Goal: Transaction & Acquisition: Purchase product/service

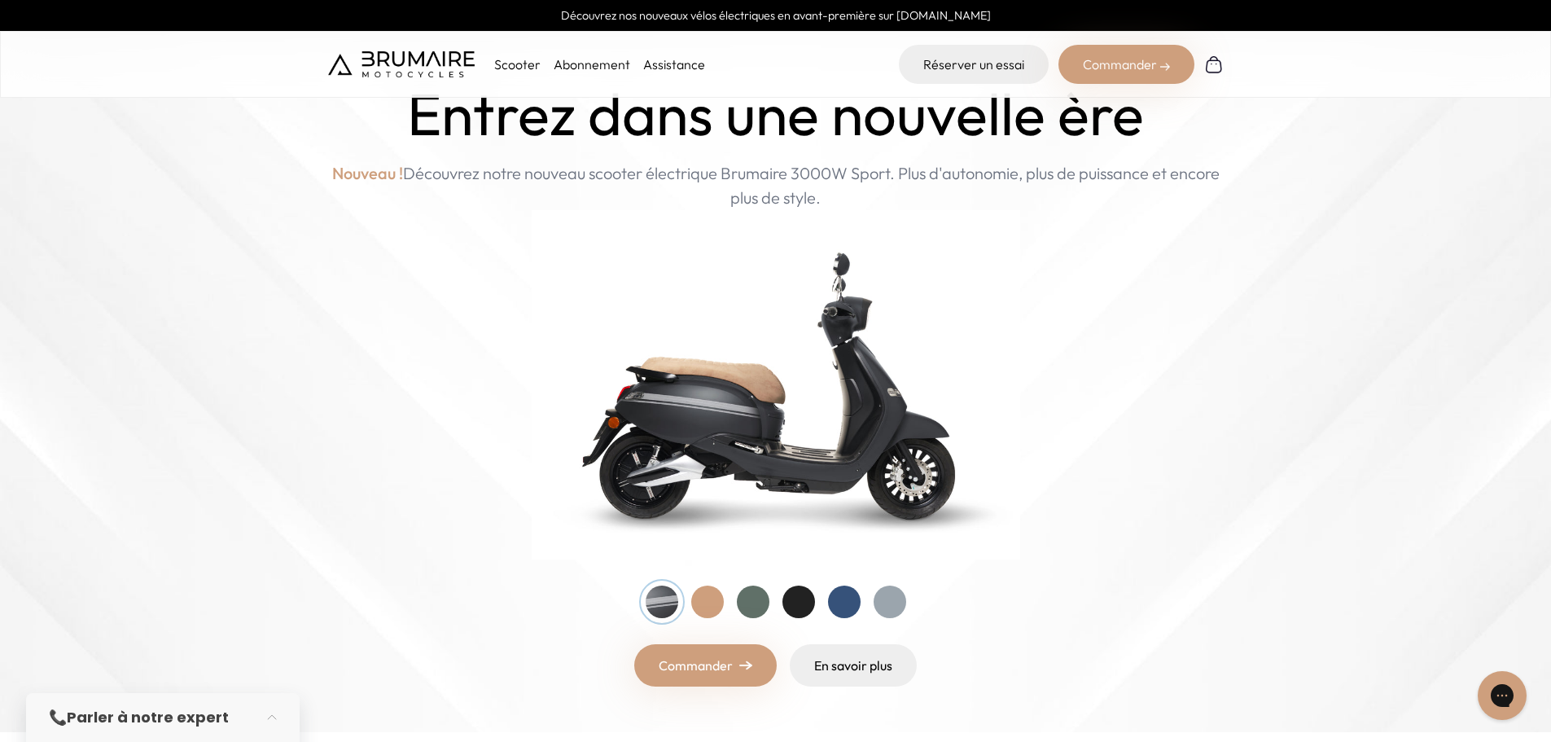
scroll to position [81, 0]
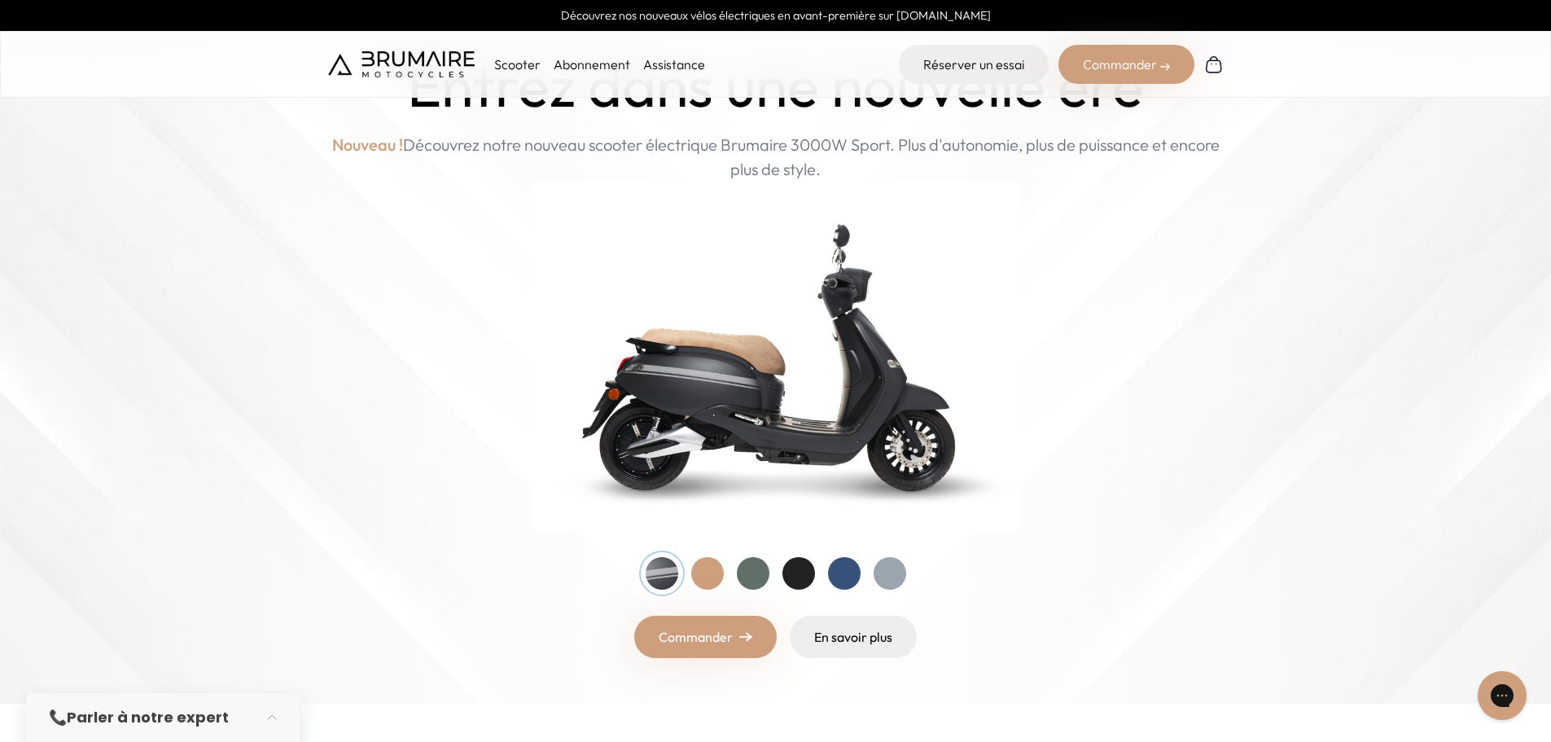
click at [761, 569] on div at bounding box center [753, 573] width 33 height 33
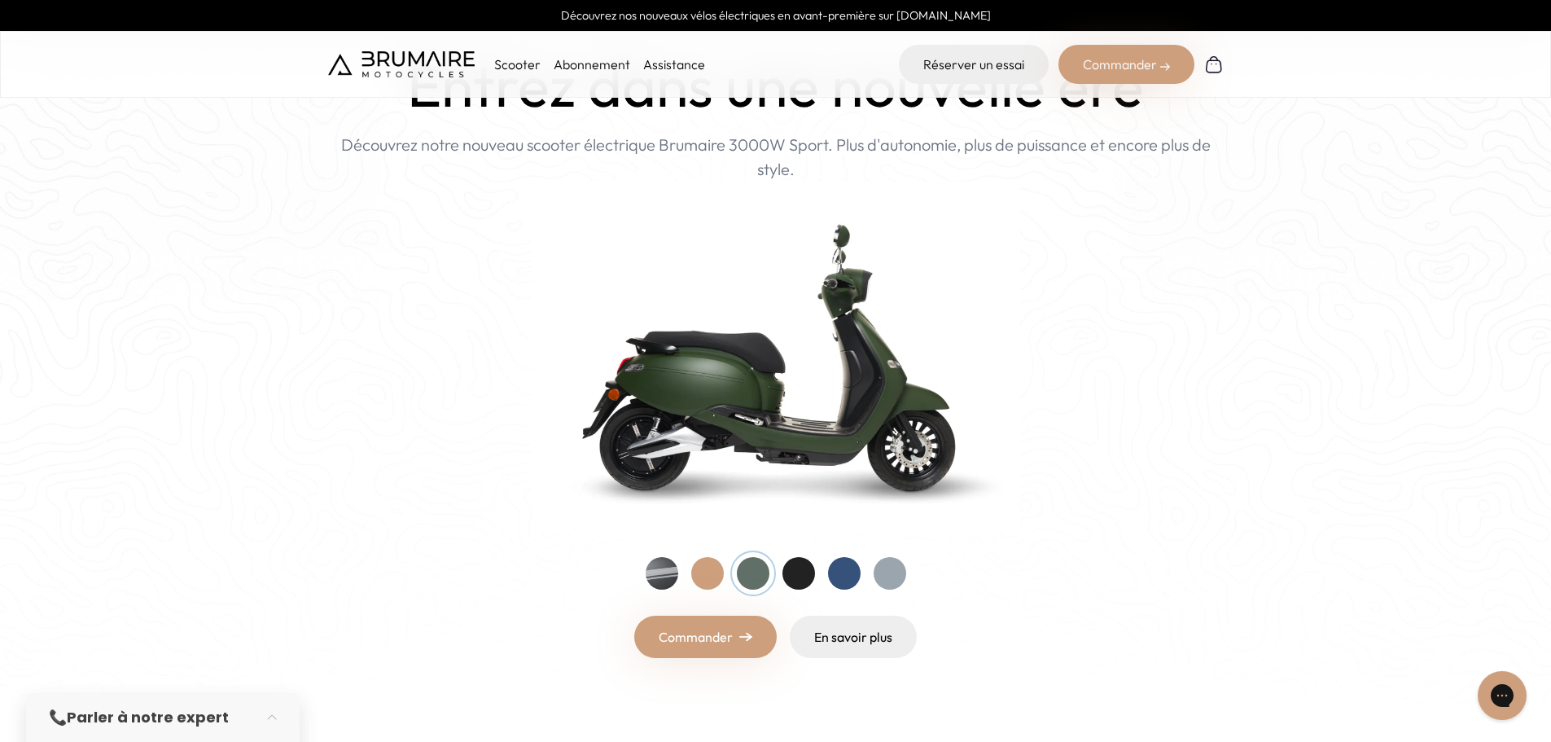
click at [751, 415] on img at bounding box center [776, 356] width 489 height 349
click at [714, 643] on link "Commander" at bounding box center [705, 637] width 143 height 42
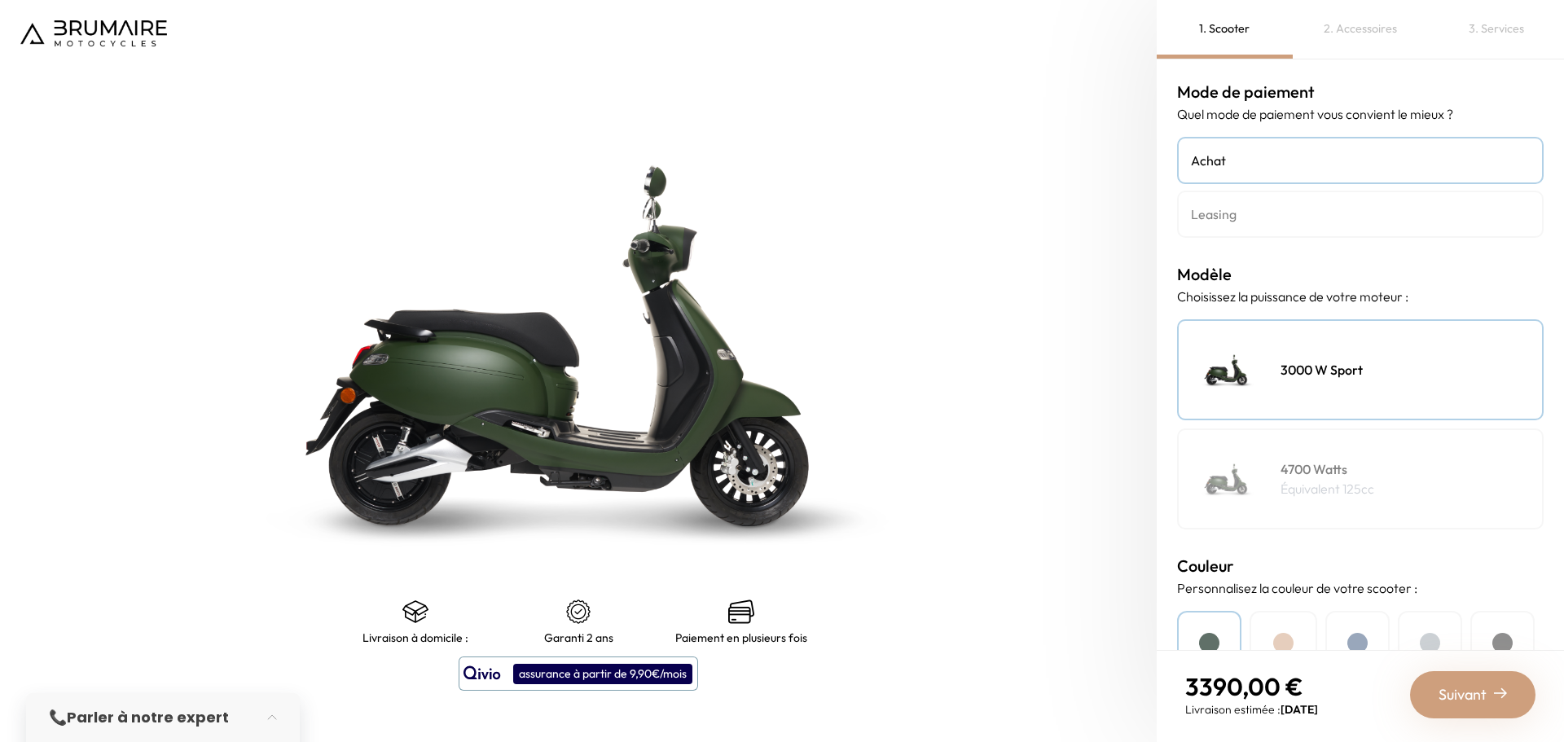
click at [1449, 707] on div "Suivant" at bounding box center [1472, 694] width 125 height 47
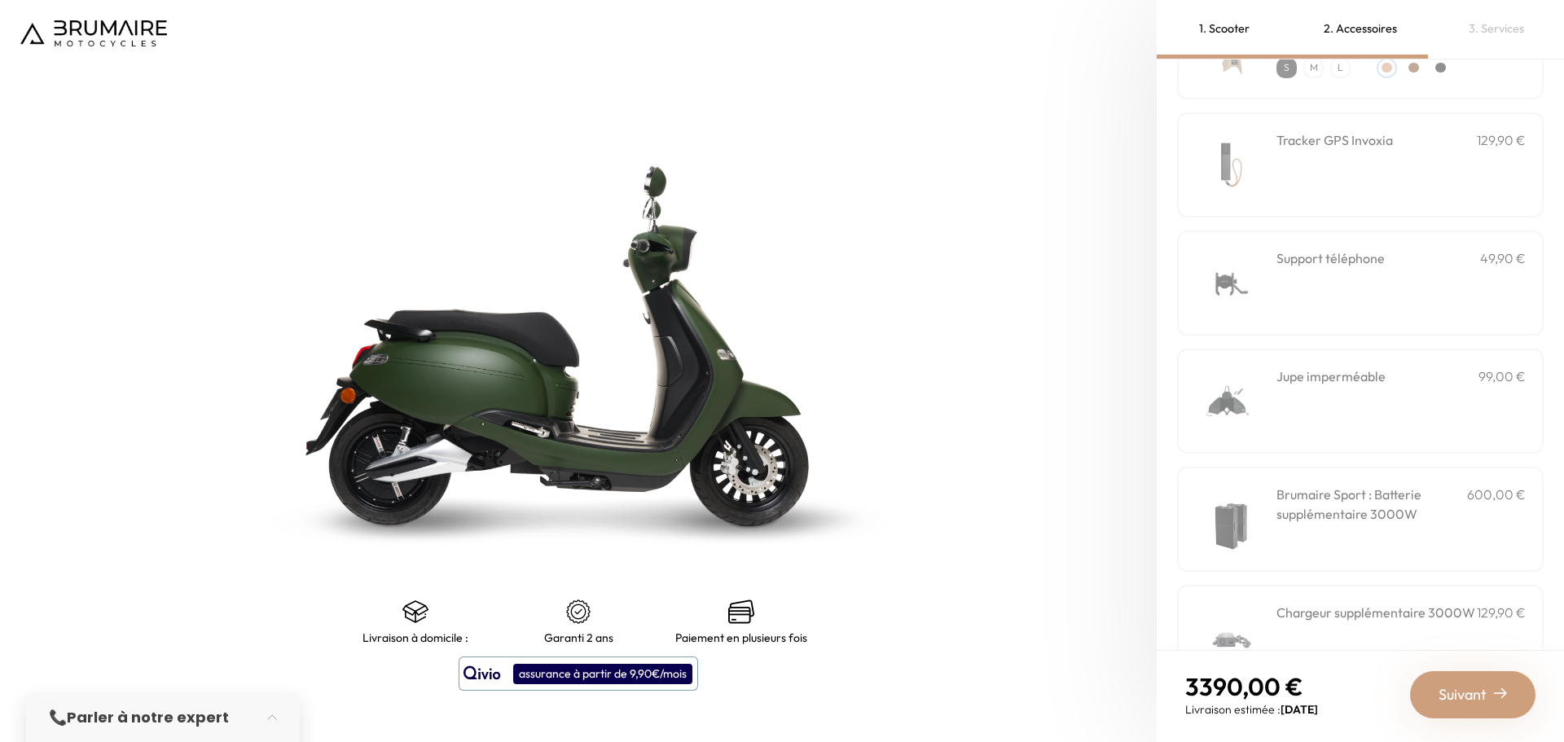
scroll to position [439, 0]
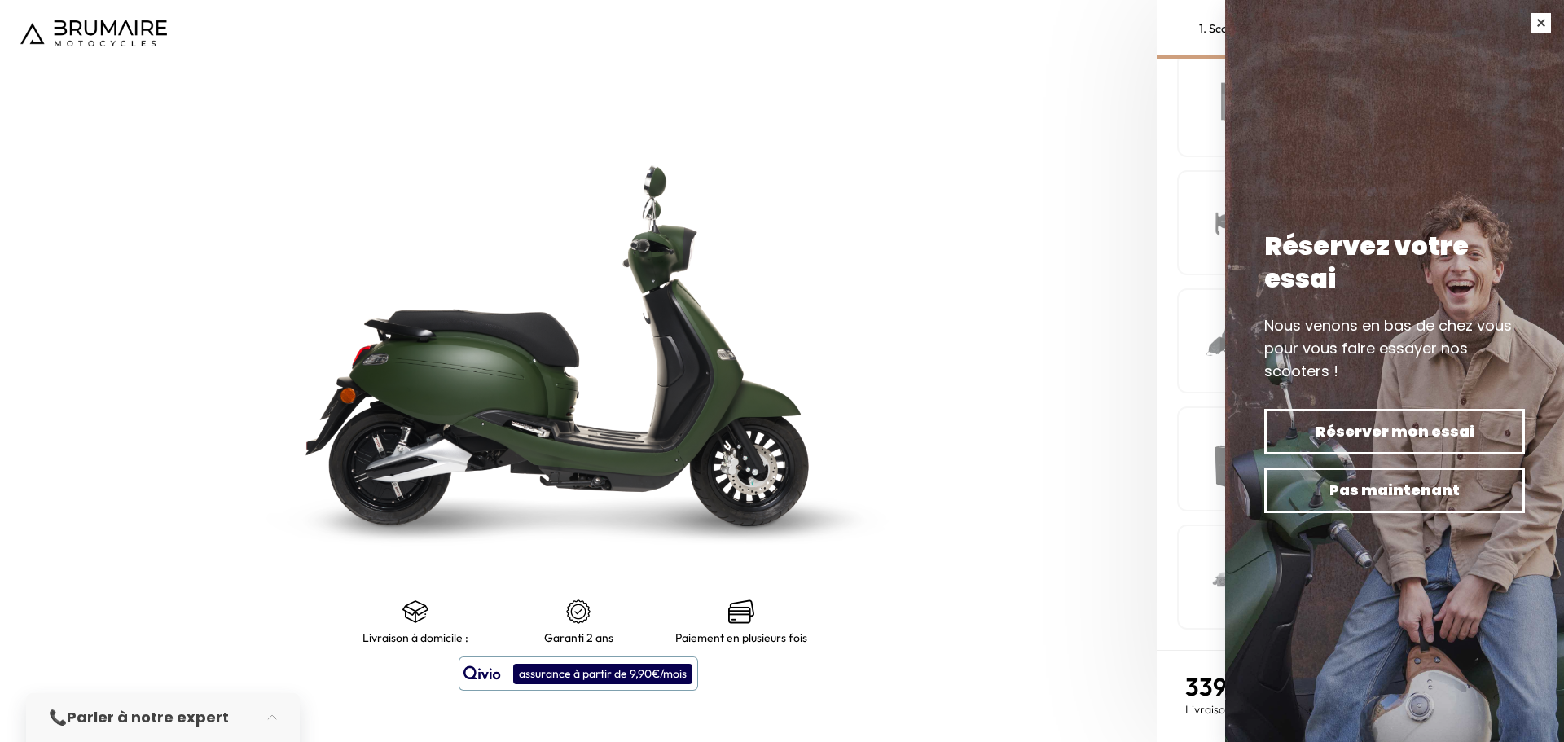
click at [1537, 24] on button "button" at bounding box center [1541, 23] width 46 height 46
